Goal: Task Accomplishment & Management: Use online tool/utility

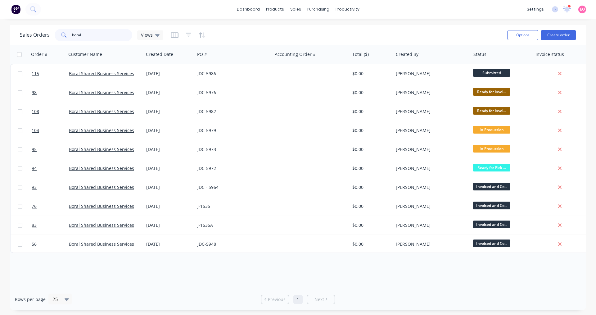
drag, startPoint x: 92, startPoint y: 34, endPoint x: -41, endPoint y: 12, distance: 134.4
click at [0, 12] on html "dashboard products sales purchasing productivity dashboard products Product Cat…" at bounding box center [298, 157] width 596 height 315
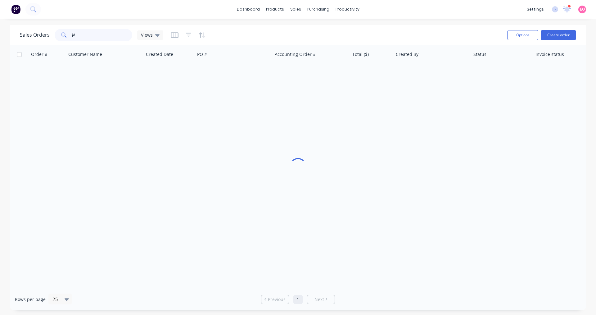
type input "j"
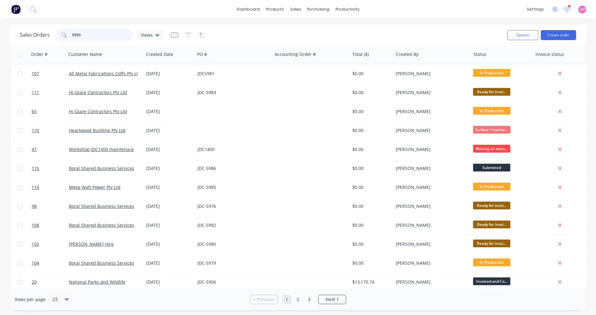
type input "5950"
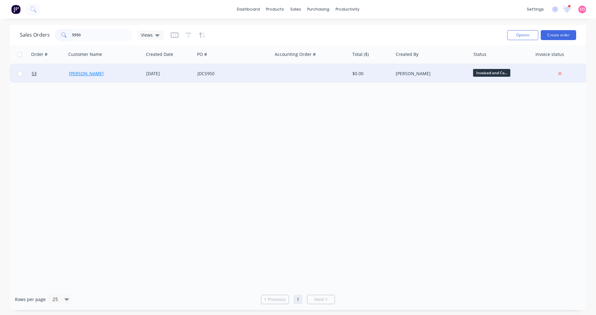
click at [97, 75] on link "[PERSON_NAME]" at bounding box center [86, 73] width 35 height 6
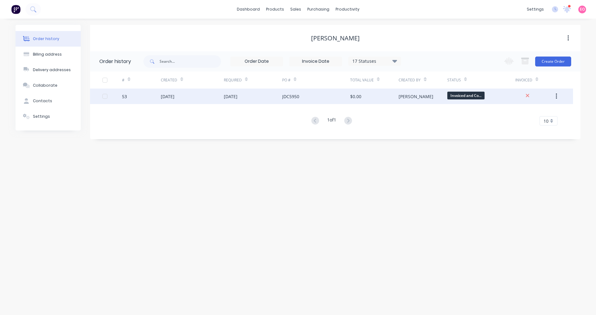
click at [170, 101] on div "[DATE]" at bounding box center [192, 96] width 63 height 16
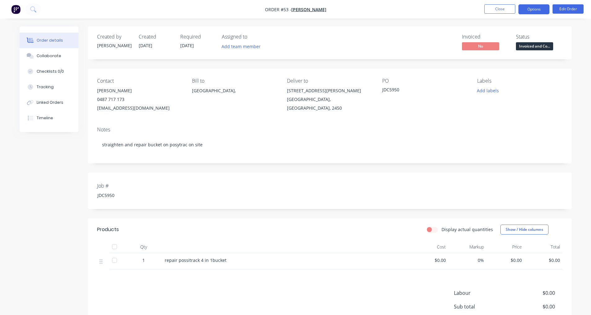
click at [540, 7] on button "Options" at bounding box center [533, 9] width 31 height 10
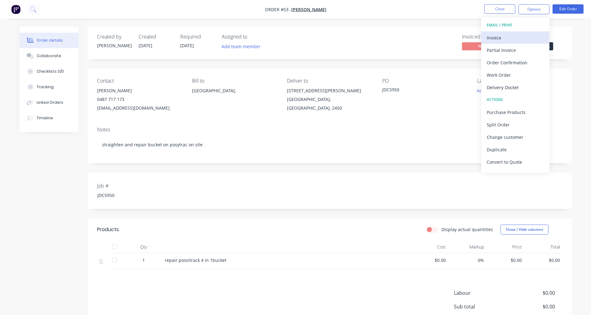
click at [504, 40] on div "Invoice" at bounding box center [515, 37] width 57 height 9
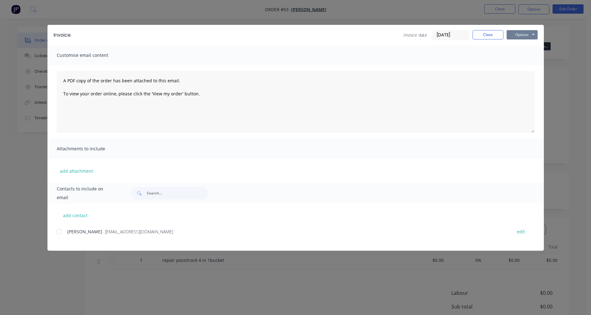
click at [532, 37] on button "Options" at bounding box center [522, 34] width 31 height 9
click at [521, 57] on button "Print" at bounding box center [527, 56] width 40 height 10
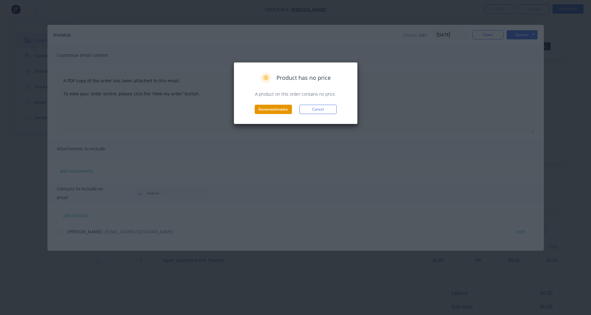
click at [276, 111] on button "Generate invoice" at bounding box center [273, 109] width 37 height 9
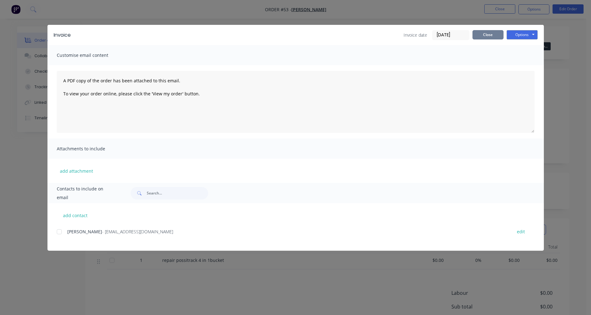
drag, startPoint x: 493, startPoint y: 34, endPoint x: 457, endPoint y: 38, distance: 36.5
click at [492, 35] on button "Close" at bounding box center [487, 34] width 31 height 9
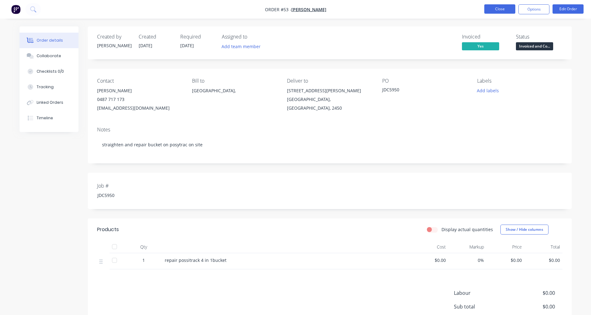
click at [492, 7] on button "Close" at bounding box center [499, 8] width 31 height 9
